Goal: Navigation & Orientation: Understand site structure

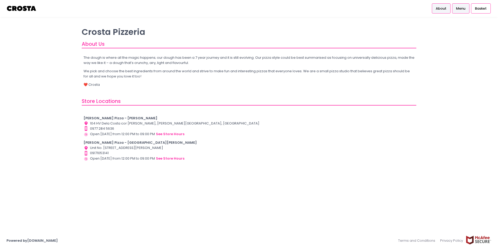
click at [468, 13] on link "Menu" at bounding box center [460, 8] width 17 height 10
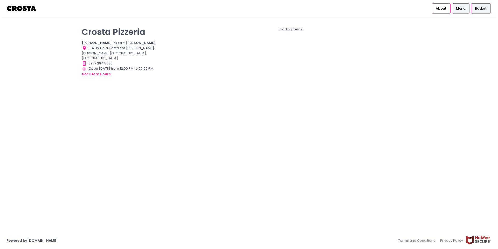
click at [476, 11] on span "Basket" at bounding box center [481, 8] width 12 height 5
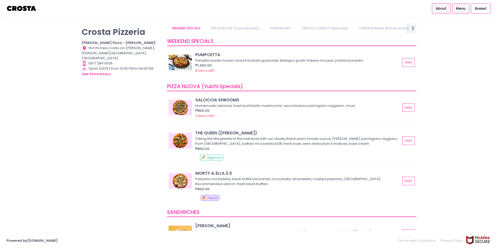
click at [443, 12] on link "About" at bounding box center [441, 8] width 19 height 10
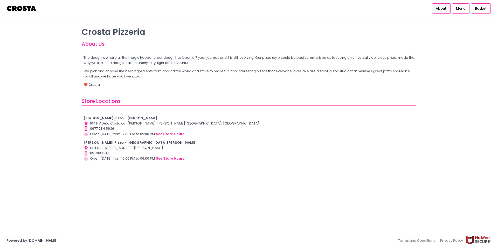
click at [19, 8] on img at bounding box center [21, 8] width 30 height 9
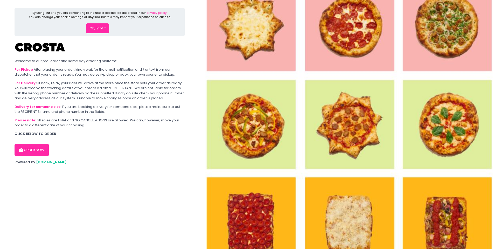
click at [105, 31] on button "Ok, I got it" at bounding box center [97, 28] width 23 height 10
